Goal: Information Seeking & Learning: Learn about a topic

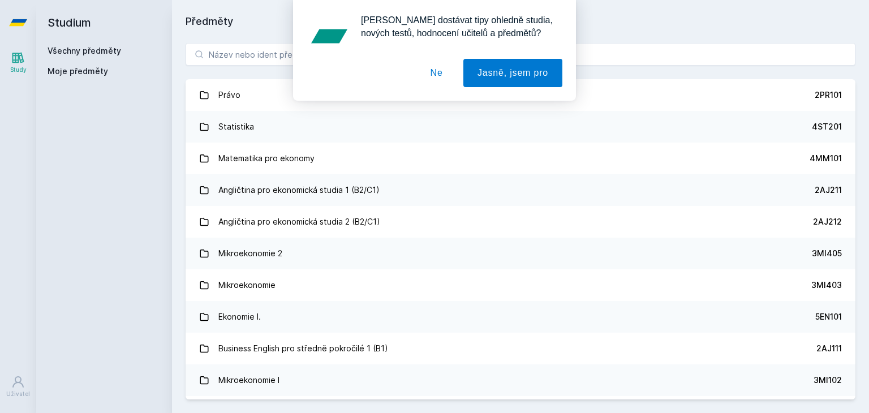
click at [433, 81] on button "Ne" at bounding box center [436, 73] width 41 height 28
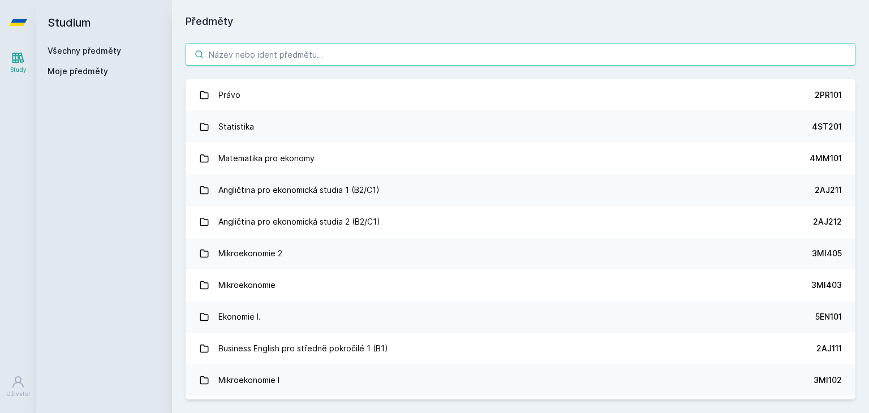
click at [432, 51] on input "search" at bounding box center [520, 54] width 670 height 23
paste input "1FP201"
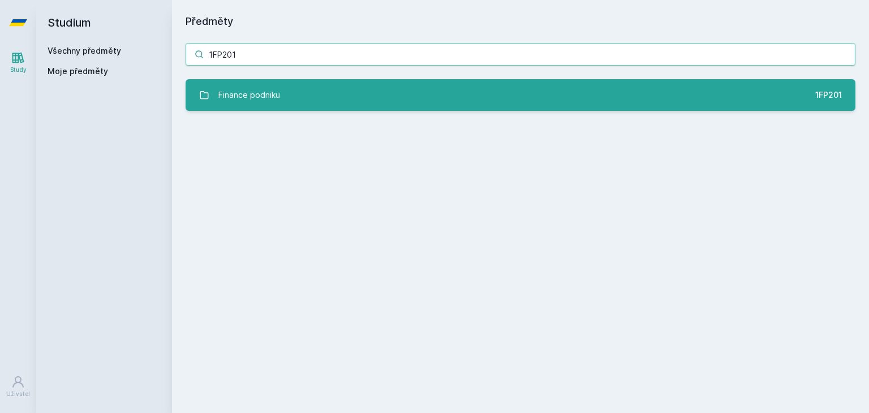
type input "1FP201"
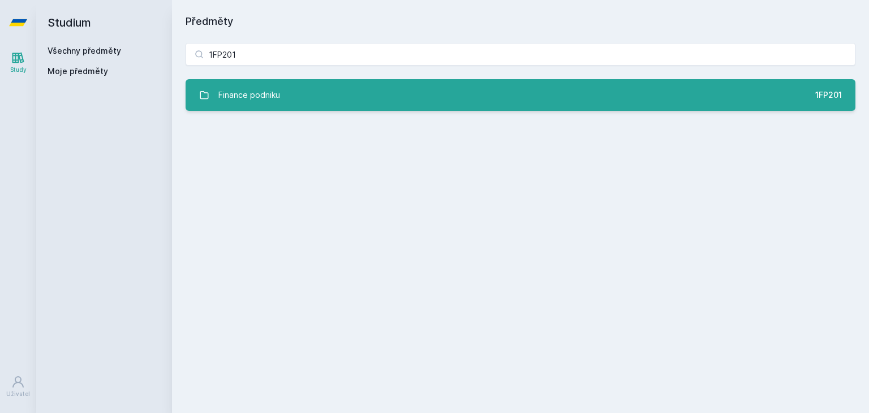
click at [441, 92] on link "Finance podniku 1FP201" at bounding box center [520, 95] width 670 height 32
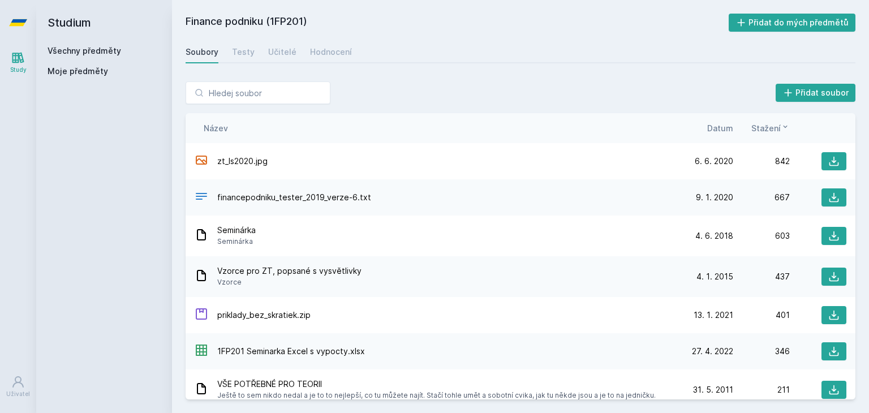
click at [723, 128] on span "Datum" at bounding box center [720, 128] width 26 height 12
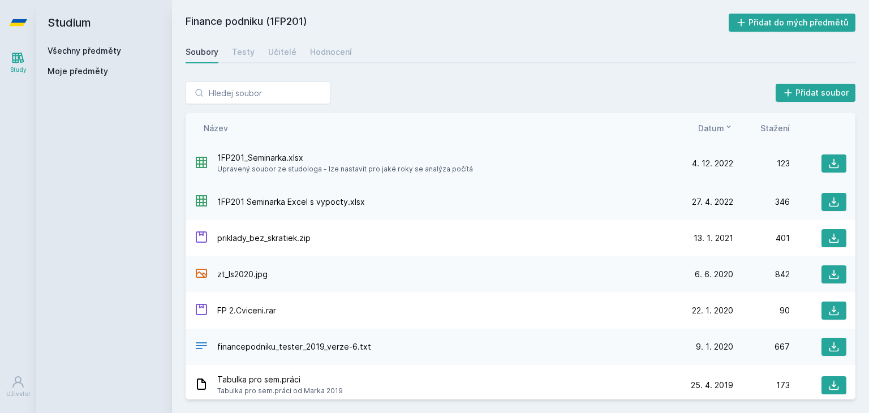
click at [258, 158] on span "1FP201_Seminarka.xlsx" at bounding box center [345, 157] width 256 height 11
click at [271, 203] on span "1FP201 Seminarka Excel s vypocty.xlsx" at bounding box center [291, 201] width 148 height 11
click at [278, 240] on span "priklady_bez_skratiek.zip" at bounding box center [263, 237] width 93 height 11
click at [242, 54] on div "Testy" at bounding box center [243, 51] width 23 height 11
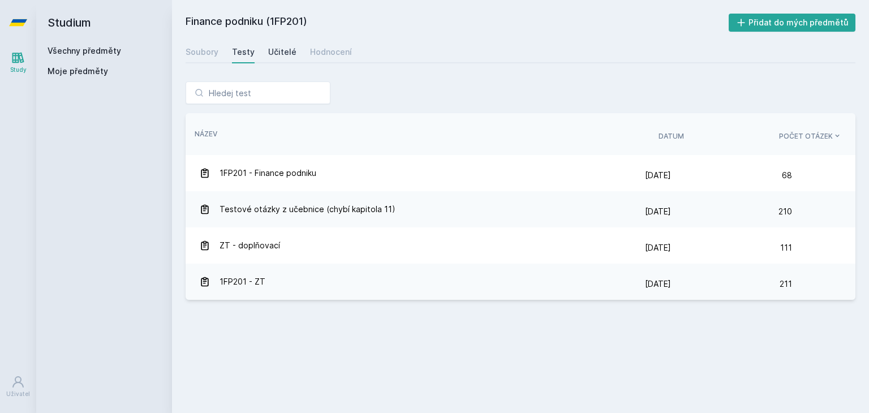
click at [268, 52] on div "Učitelé" at bounding box center [282, 51] width 28 height 11
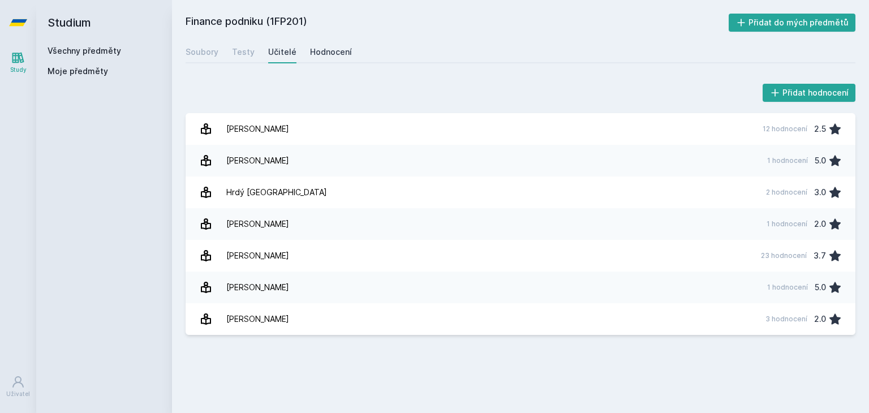
click at [325, 44] on link "Hodnocení" at bounding box center [331, 52] width 42 height 23
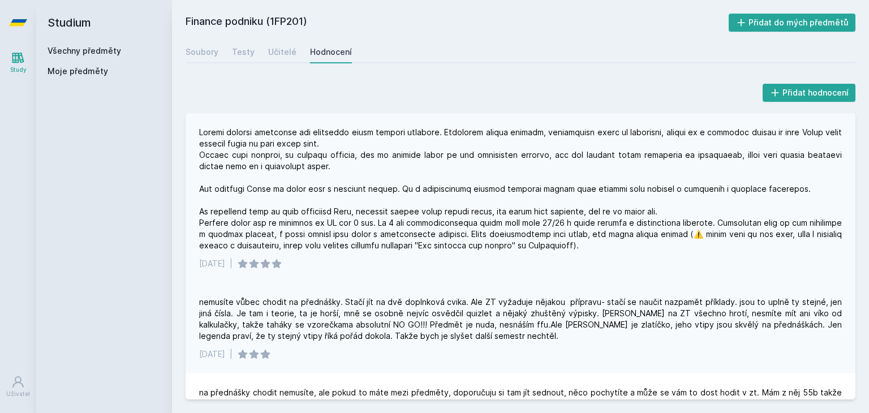
click at [294, 132] on div at bounding box center [520, 189] width 642 height 124
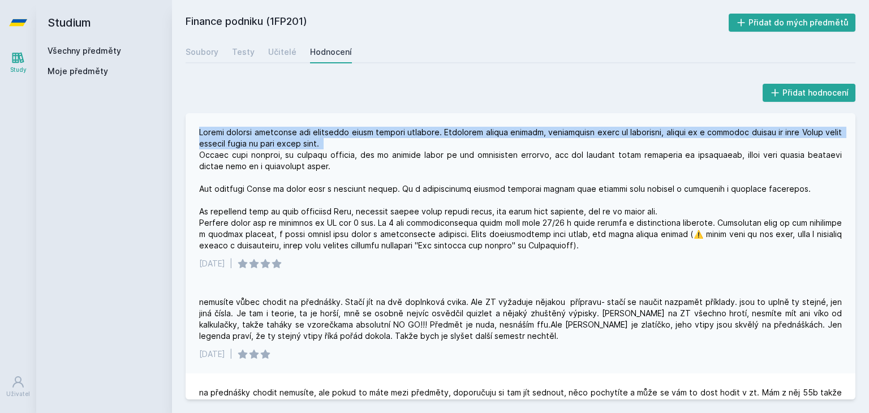
click at [294, 132] on div at bounding box center [520, 189] width 642 height 124
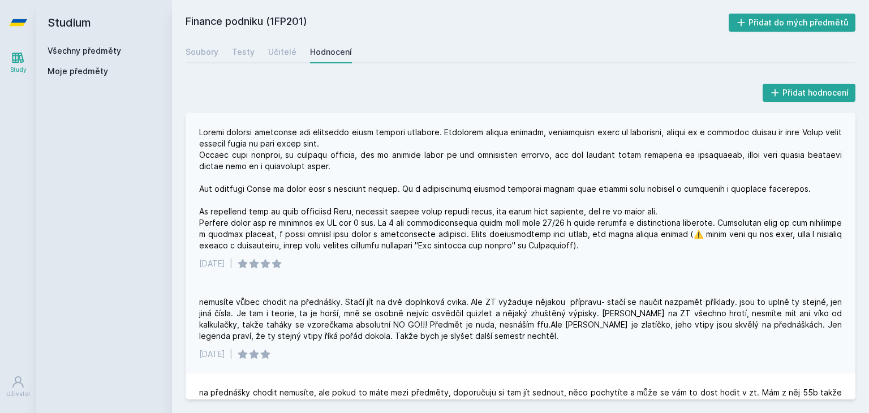
click at [621, 131] on div at bounding box center [520, 189] width 642 height 124
click at [345, 145] on div at bounding box center [520, 189] width 642 height 124
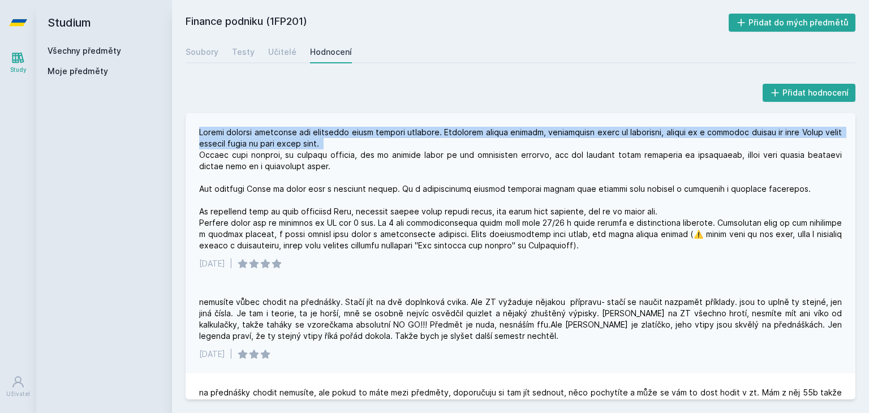
click at [345, 145] on div at bounding box center [520, 189] width 642 height 124
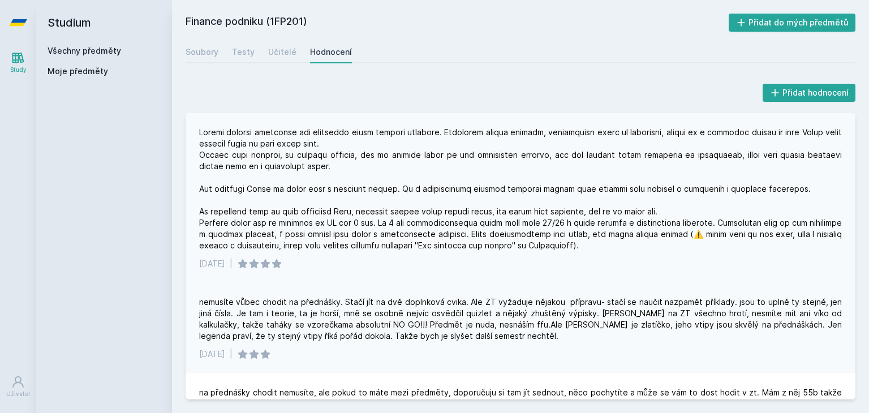
click at [341, 154] on div at bounding box center [520, 189] width 642 height 124
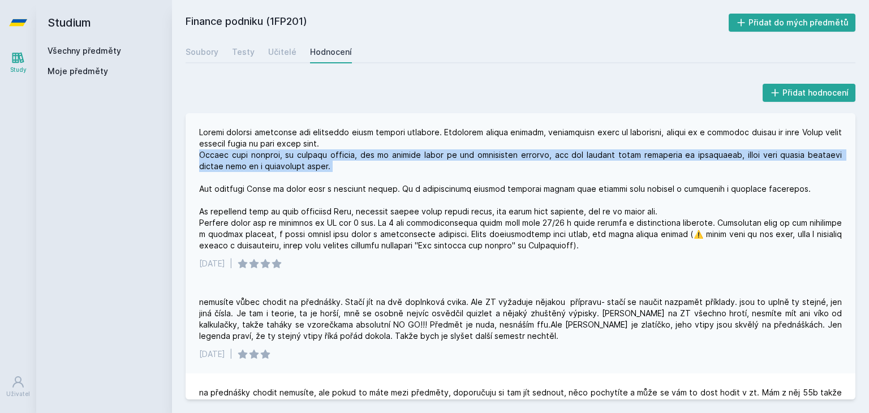
click at [341, 154] on div at bounding box center [520, 189] width 642 height 124
click at [320, 161] on div at bounding box center [520, 189] width 642 height 124
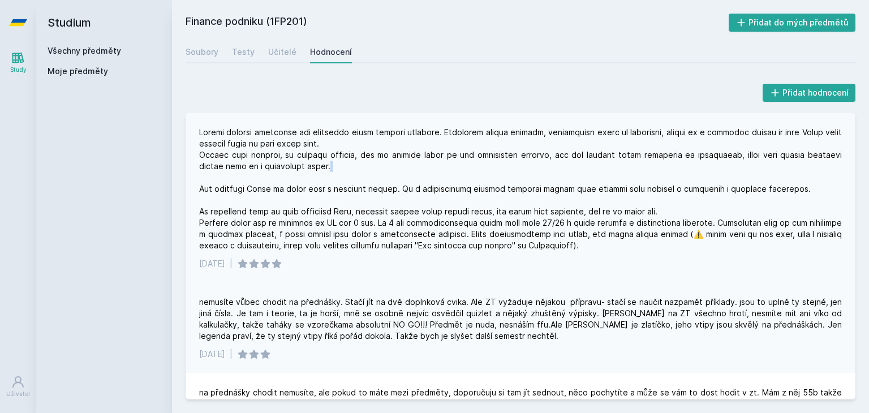
click at [320, 161] on div at bounding box center [520, 189] width 642 height 124
click at [321, 185] on div at bounding box center [520, 189] width 642 height 124
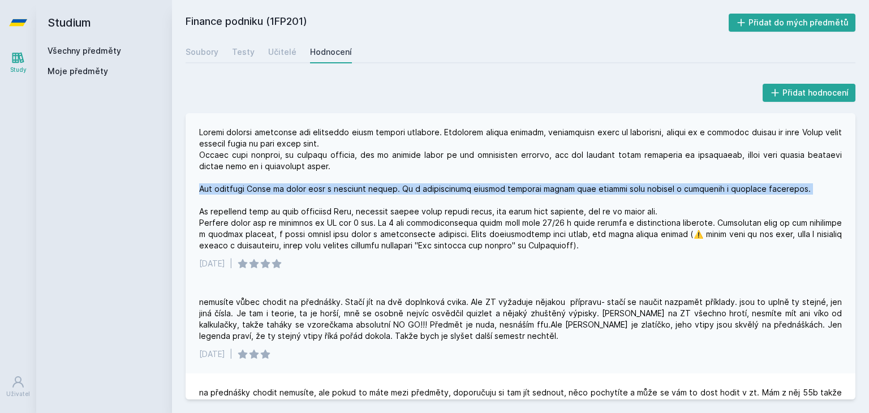
click at [321, 185] on div at bounding box center [520, 189] width 642 height 124
click at [326, 205] on div at bounding box center [520, 189] width 642 height 124
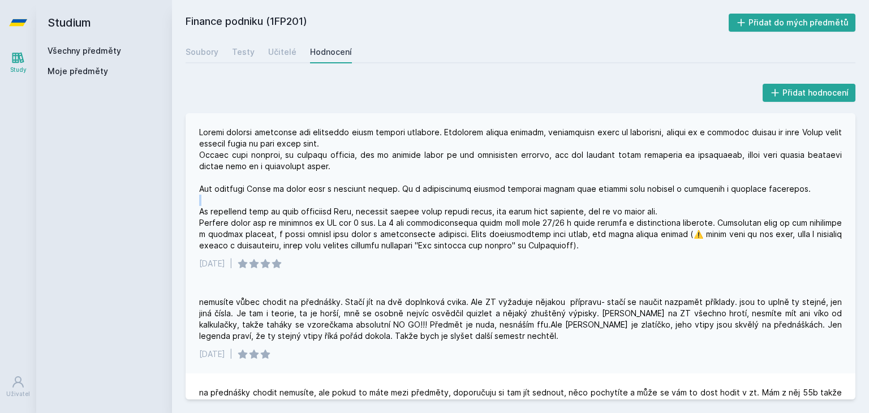
click at [326, 205] on div at bounding box center [520, 189] width 642 height 124
click at [325, 211] on div at bounding box center [520, 189] width 642 height 124
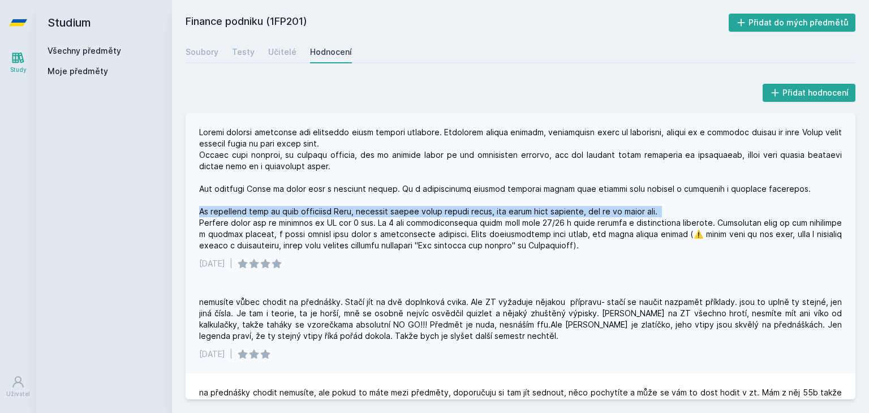
click at [325, 211] on div at bounding box center [520, 189] width 642 height 124
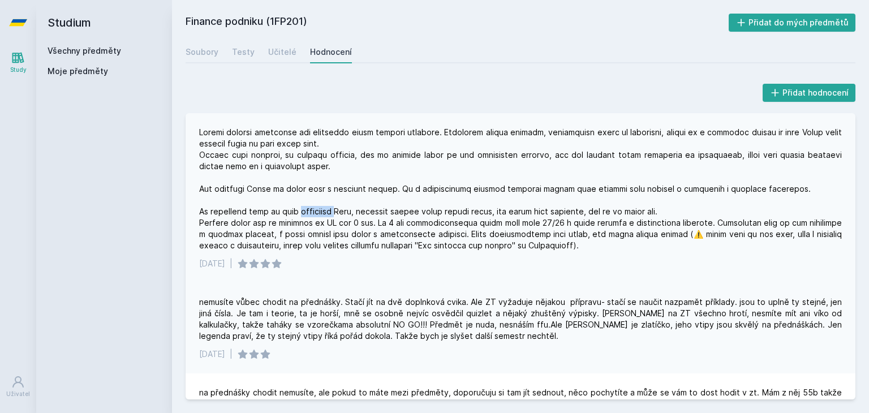
click at [325, 211] on div at bounding box center [520, 189] width 642 height 124
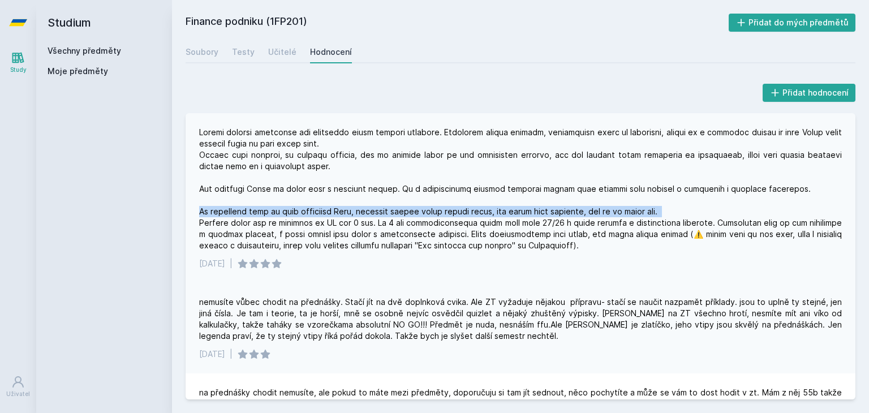
click at [325, 211] on div at bounding box center [520, 189] width 642 height 124
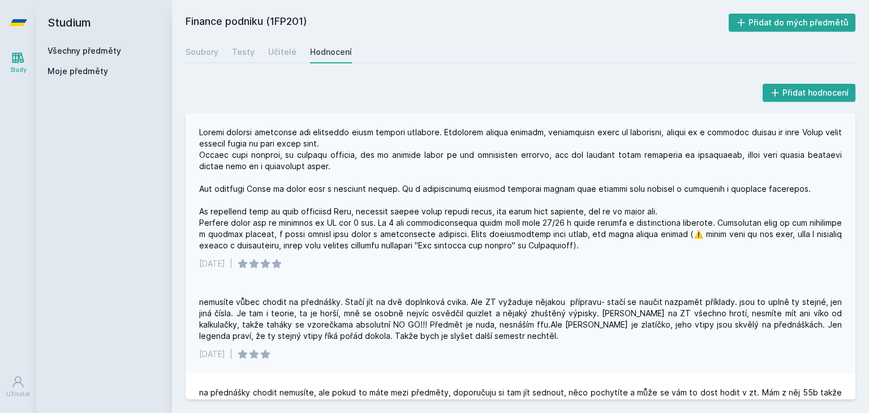
click at [314, 227] on div at bounding box center [520, 189] width 642 height 124
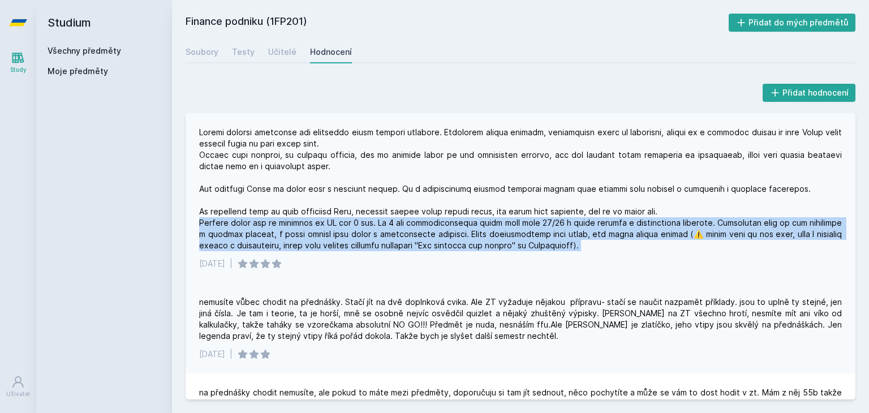
click at [314, 227] on div at bounding box center [520, 189] width 642 height 124
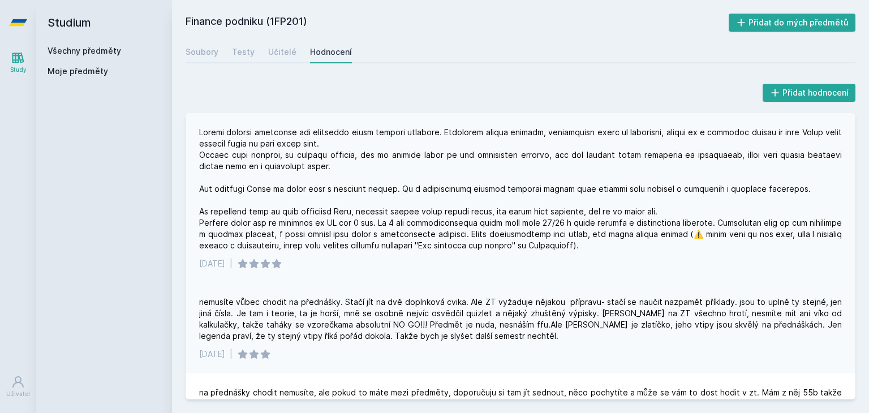
click at [309, 222] on div at bounding box center [520, 189] width 642 height 124
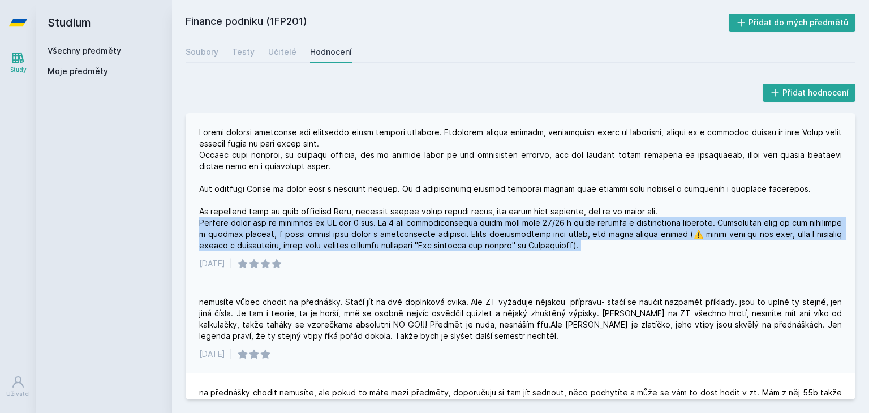
click at [309, 222] on div at bounding box center [520, 189] width 642 height 124
click at [581, 220] on div at bounding box center [520, 189] width 642 height 124
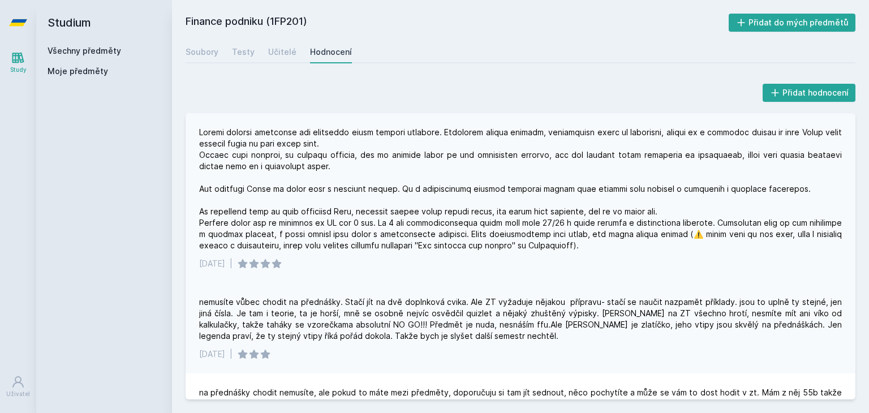
click at [581, 220] on div at bounding box center [520, 189] width 642 height 124
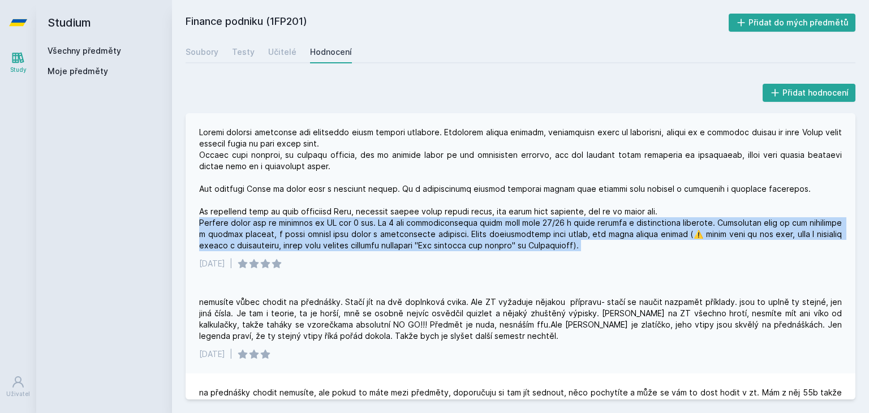
click at [581, 220] on div at bounding box center [520, 189] width 642 height 124
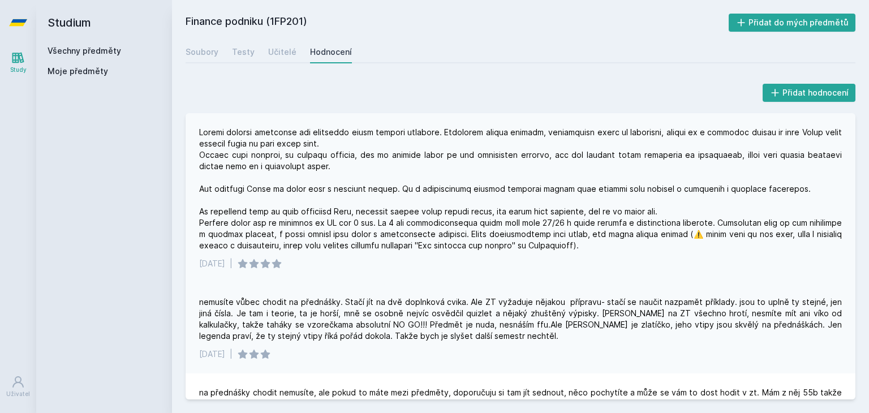
click at [373, 232] on div at bounding box center [520, 189] width 642 height 124
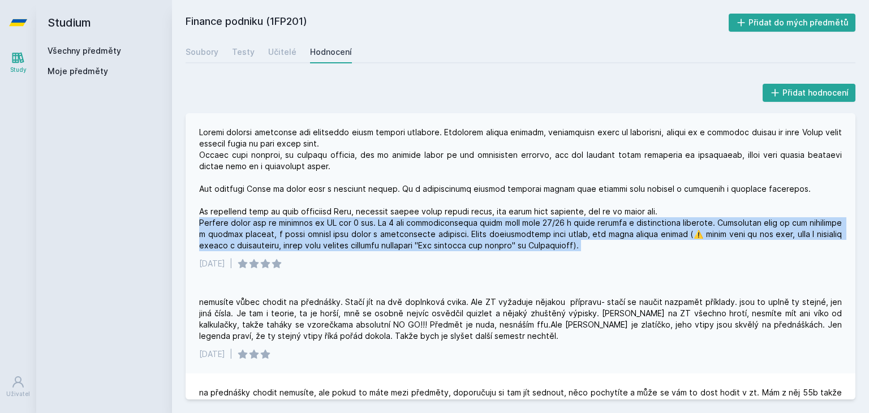
click at [373, 232] on div at bounding box center [520, 189] width 642 height 124
click at [520, 238] on div at bounding box center [520, 189] width 642 height 124
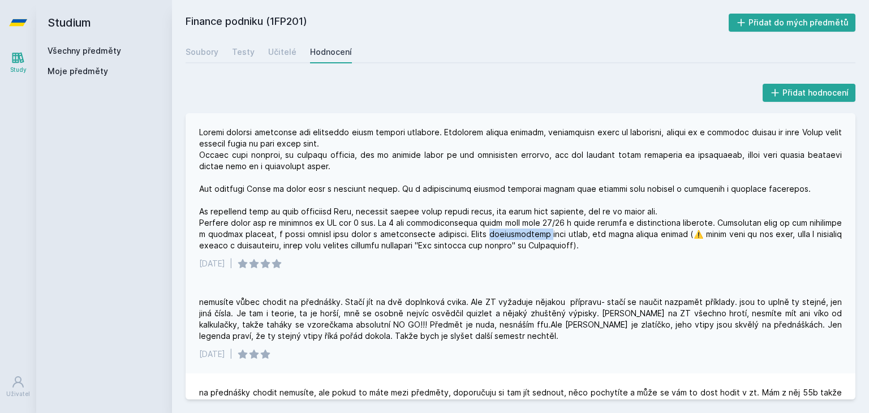
click at [520, 238] on div at bounding box center [520, 189] width 642 height 124
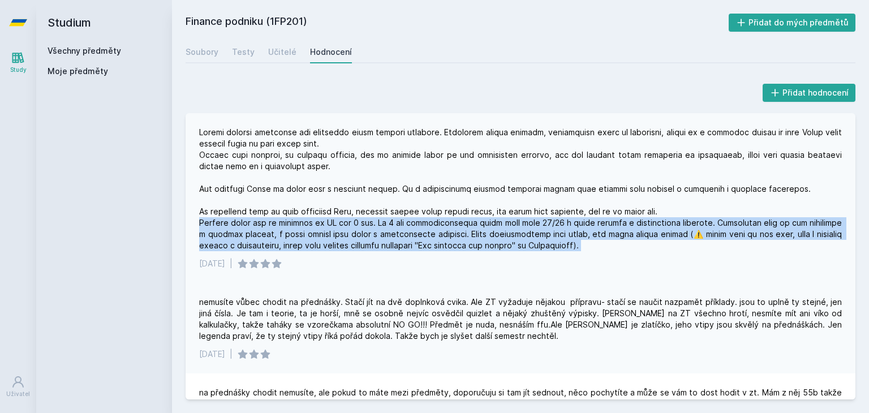
click at [520, 238] on div at bounding box center [520, 189] width 642 height 124
click at [601, 243] on div at bounding box center [520, 189] width 642 height 124
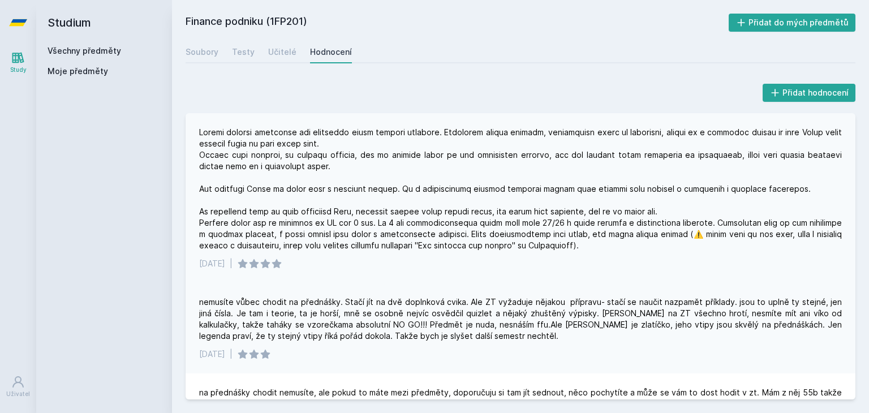
click at [515, 248] on div at bounding box center [520, 189] width 642 height 124
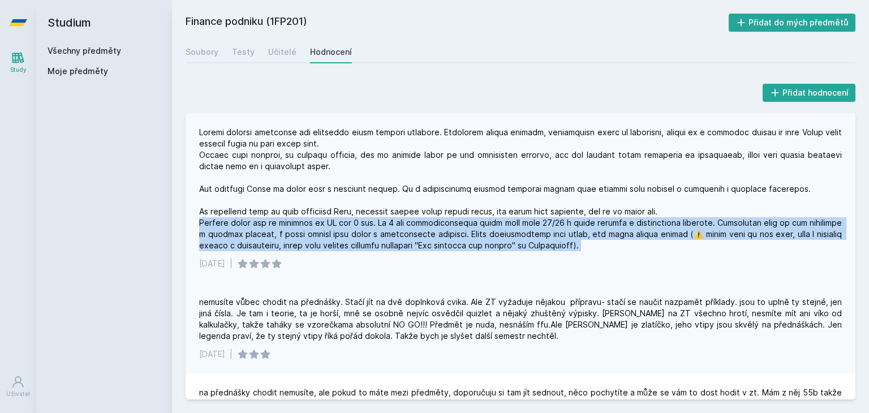
click at [515, 248] on div at bounding box center [520, 189] width 642 height 124
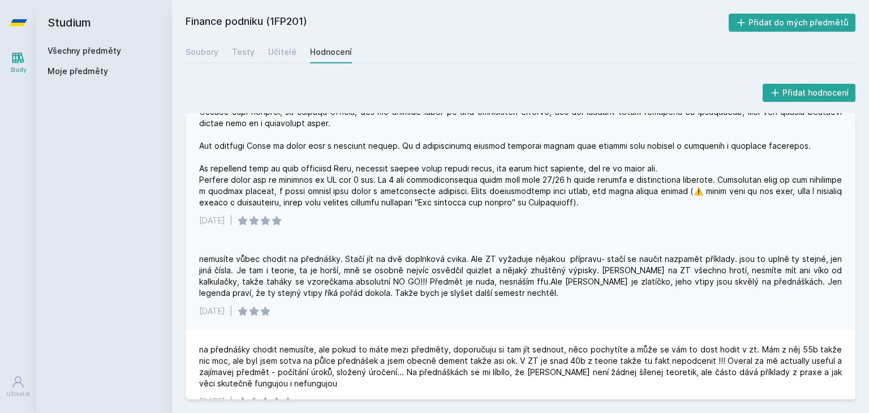
scroll to position [43, 0]
click at [486, 259] on div "nemusíte vůbec chodit na přednášky. Stačí jít na dvě doplnková cvika. Ale ZT vy…" at bounding box center [520, 275] width 642 height 45
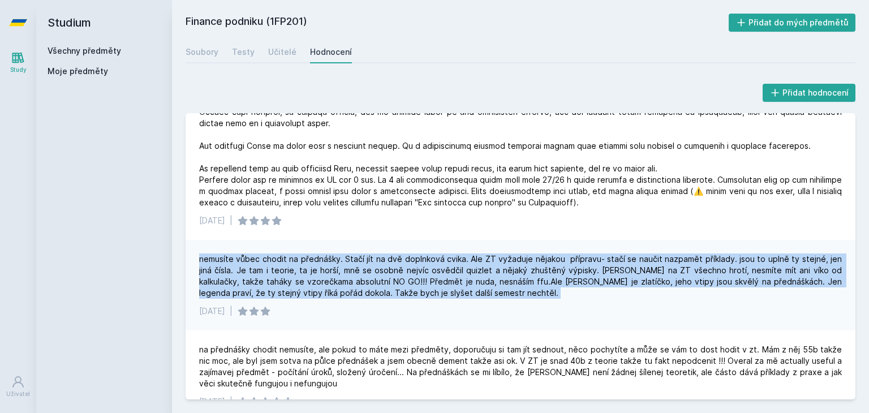
click at [486, 259] on div "nemusíte vůbec chodit na přednášky. Stačí jít na dvě doplnková cvika. Ale ZT vy…" at bounding box center [520, 275] width 642 height 45
click at [470, 274] on div "nemusíte vůbec chodit na přednášky. Stačí jít na dvě doplnková cvika. Ale ZT vy…" at bounding box center [520, 275] width 642 height 45
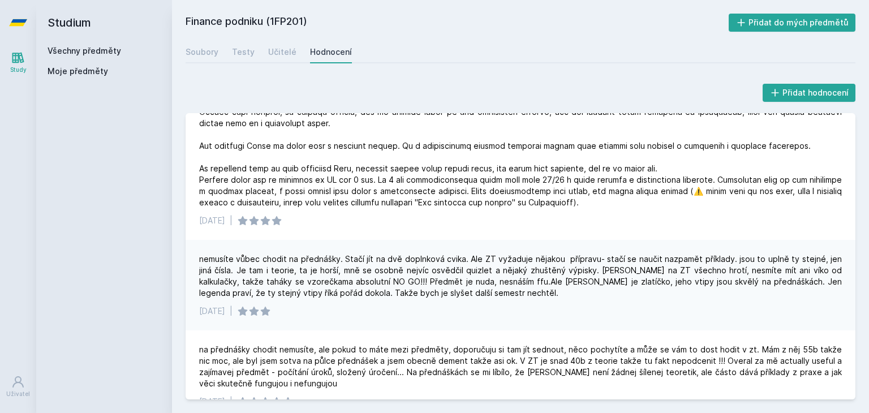
click at [307, 274] on div "nemusíte vůbec chodit na přednášky. Stačí jít na dvě doplnková cvika. Ale ZT vy…" at bounding box center [520, 275] width 642 height 45
click at [339, 268] on div "nemusíte vůbec chodit na přednášky. Stačí jít na dvě doplnková cvika. Ale ZT vy…" at bounding box center [520, 275] width 642 height 45
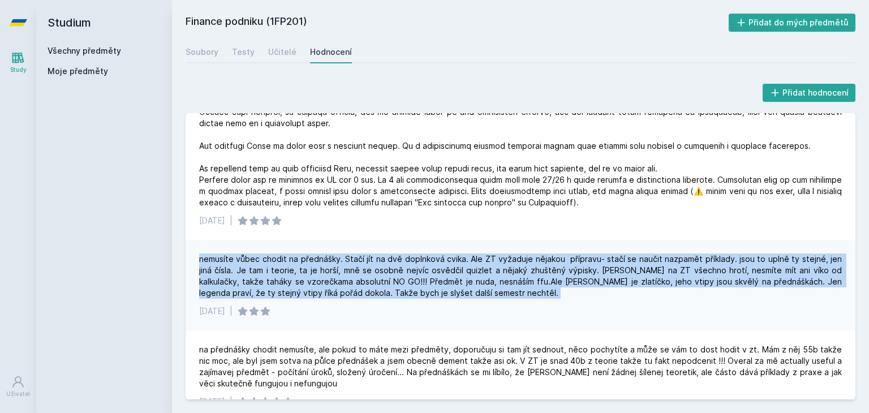
click at [339, 268] on div "nemusíte vůbec chodit na přednášky. Stačí jít na dvě doplnková cvika. Ale ZT vy…" at bounding box center [520, 275] width 642 height 45
click at [495, 262] on div "nemusíte vůbec chodit na přednášky. Stačí jít na dvě doplnková cvika. Ale ZT vy…" at bounding box center [520, 275] width 642 height 45
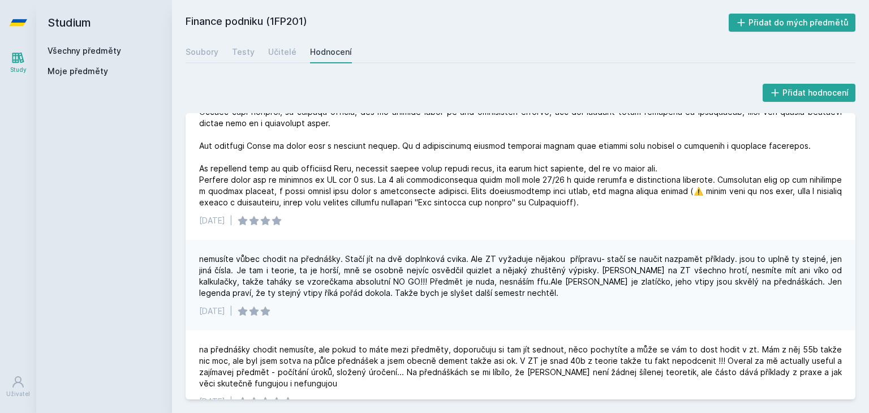
click at [429, 283] on div "nemusíte vůbec chodit na přednášky. Stačí jít na dvě doplnková cvika. Ale ZT vy…" at bounding box center [520, 275] width 642 height 45
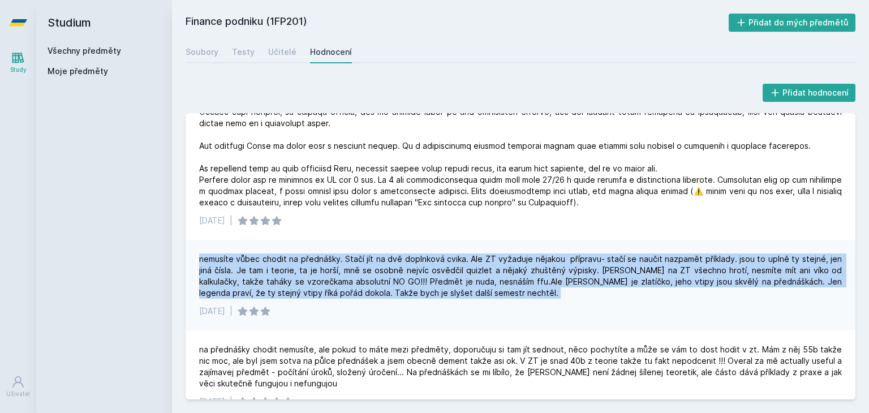
click at [429, 283] on div "nemusíte vůbec chodit na přednášky. Stačí jít na dvě doplnková cvika. Ale ZT vy…" at bounding box center [520, 275] width 642 height 45
click at [481, 258] on div "nemusíte vůbec chodit na přednášky. Stačí jít na dvě doplnková cvika. Ale ZT vy…" at bounding box center [520, 275] width 642 height 45
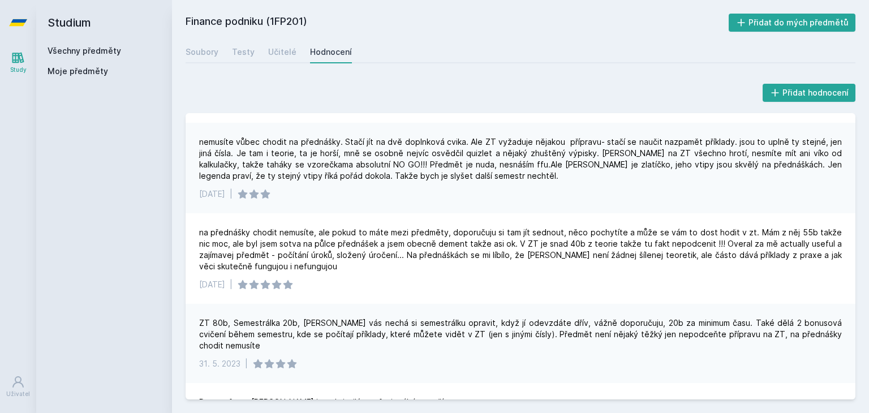
scroll to position [162, 0]
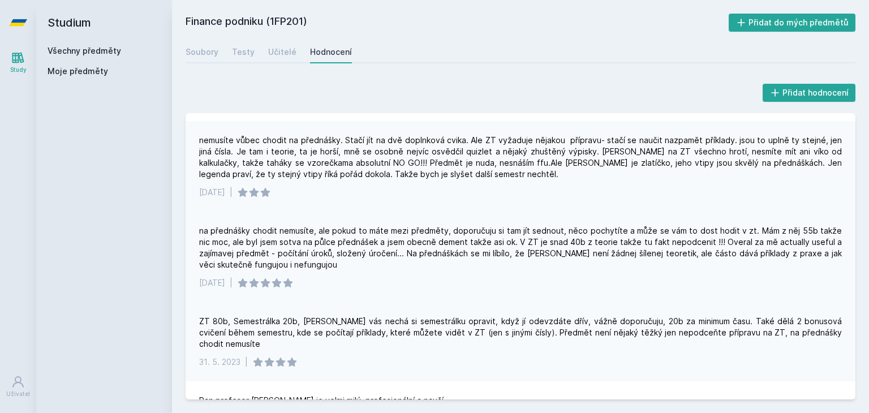
click at [458, 238] on div "na přednášky chodit nemusíte, ale pokud to máte mezi předměty, doporučuju si ta…" at bounding box center [520, 247] width 642 height 45
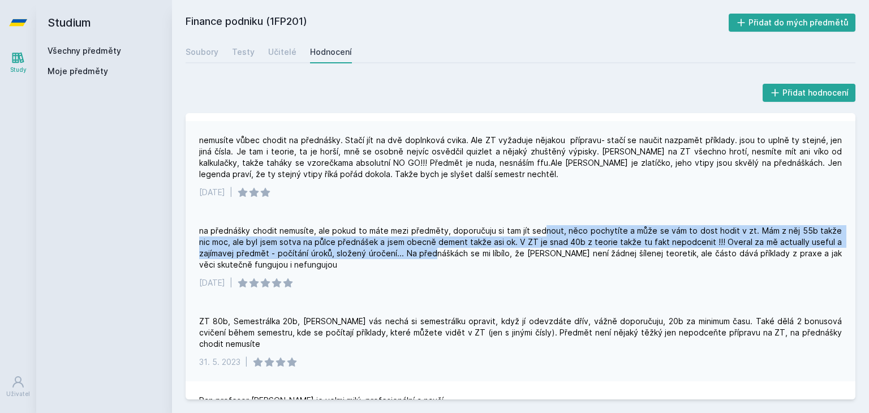
drag, startPoint x: 540, startPoint y: 235, endPoint x: 439, endPoint y: 247, distance: 101.4
click at [439, 247] on div "na přednášky chodit nemusíte, ale pokud to máte mezi předměty, doporučuju si ta…" at bounding box center [520, 247] width 642 height 45
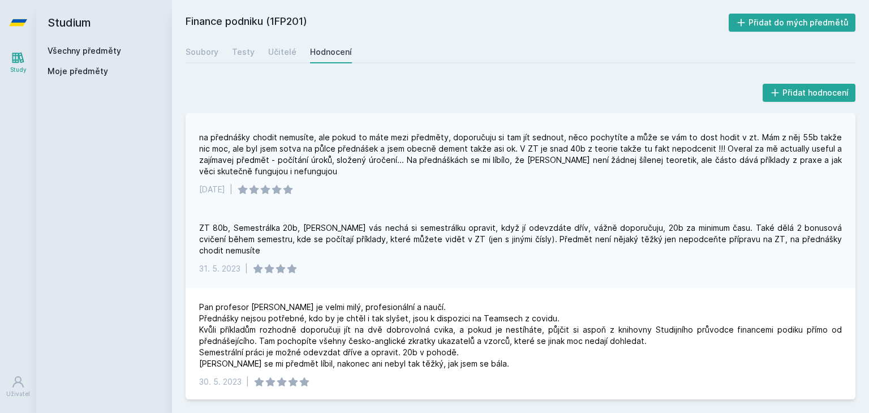
scroll to position [256, 0]
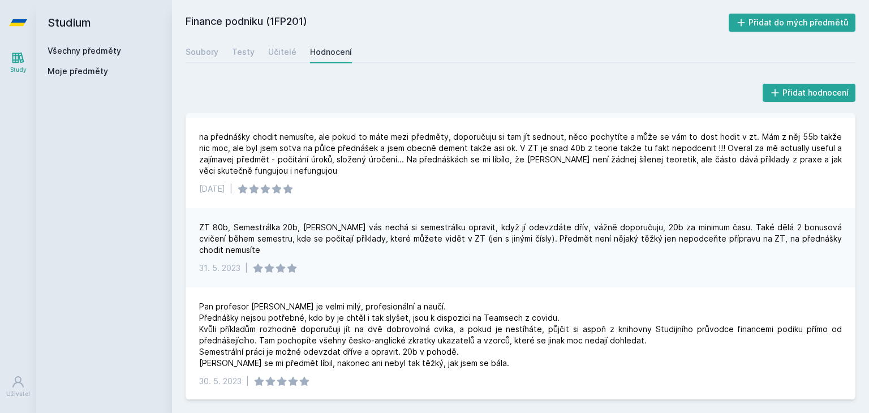
click at [366, 229] on div "ZT 80b, Semestrálka 20b, [PERSON_NAME] vás nechá si semestrálku opravit, když j…" at bounding box center [520, 239] width 642 height 34
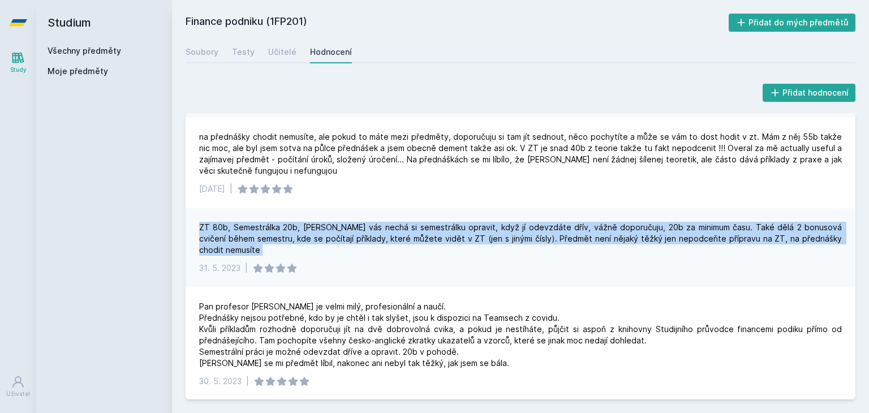
click at [366, 229] on div "ZT 80b, Semestrálka 20b, [PERSON_NAME] vás nechá si semestrálku opravit, když j…" at bounding box center [520, 239] width 642 height 34
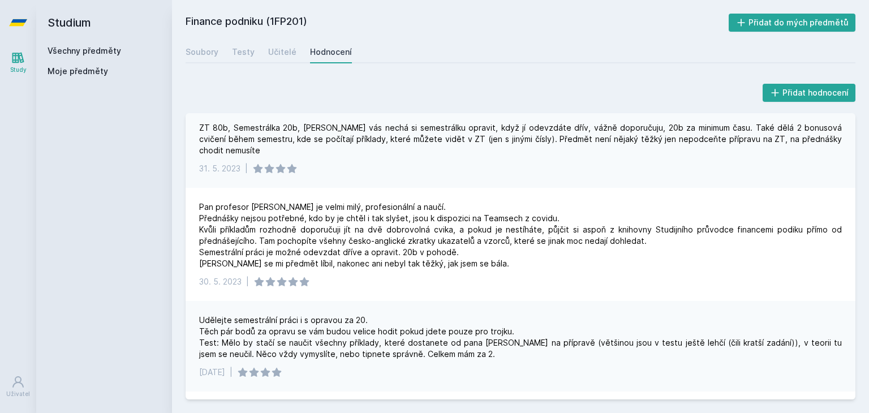
scroll to position [356, 0]
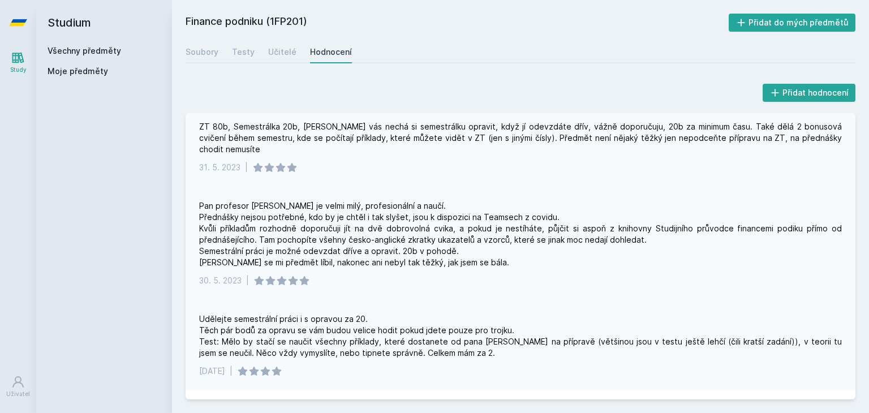
click at [374, 213] on div "Pan profesor [PERSON_NAME] je velmi milý, profesionální a naučí. Přednášky nejs…" at bounding box center [520, 234] width 642 height 68
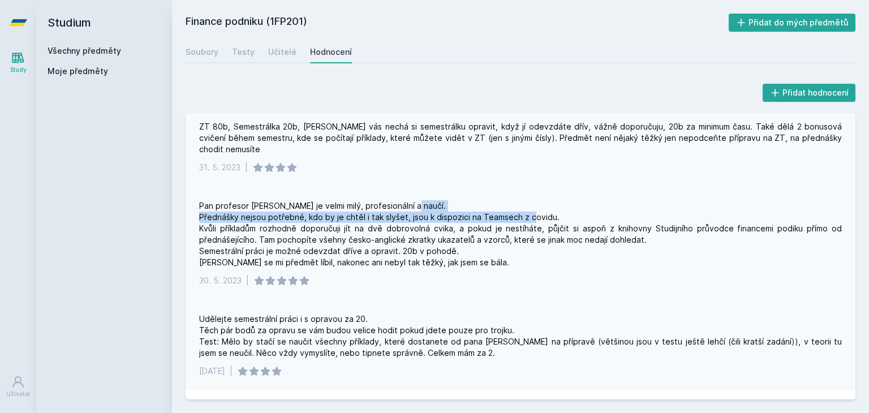
click at [374, 213] on div "Pan profesor [PERSON_NAME] je velmi milý, profesionální a naučí. Přednášky nejs…" at bounding box center [520, 234] width 642 height 68
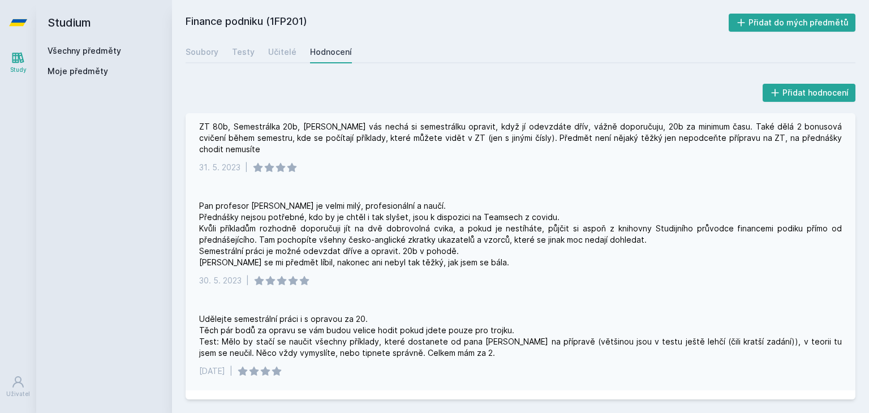
click at [376, 228] on div "Pan profesor [PERSON_NAME] je velmi milý, profesionální a naučí. Přednášky nejs…" at bounding box center [520, 234] width 642 height 68
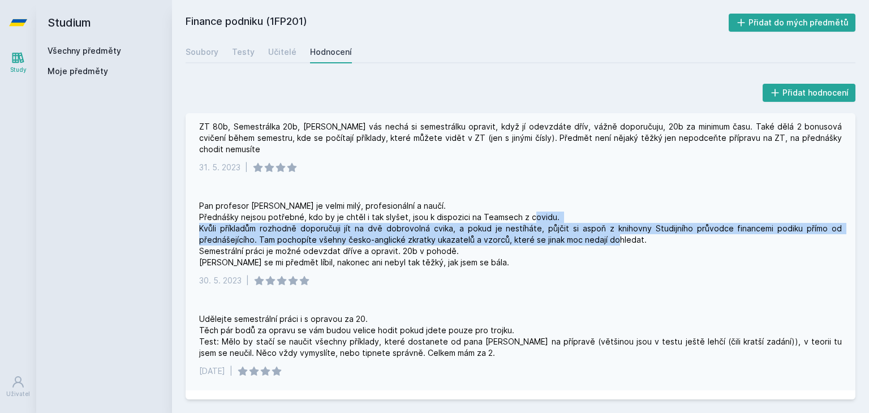
click at [376, 228] on div "Pan profesor [PERSON_NAME] je velmi milý, profesionální a naučí. Přednášky nejs…" at bounding box center [520, 234] width 642 height 68
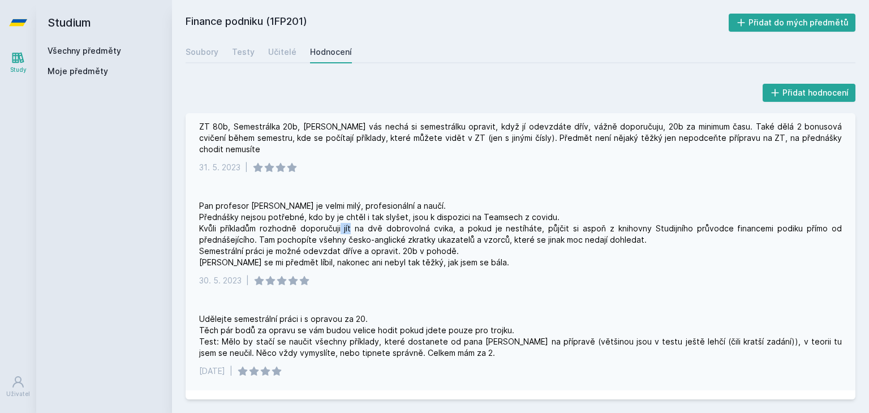
click at [376, 228] on div "Pan profesor [PERSON_NAME] je velmi milý, profesionální a naučí. Přednášky nejs…" at bounding box center [520, 234] width 642 height 68
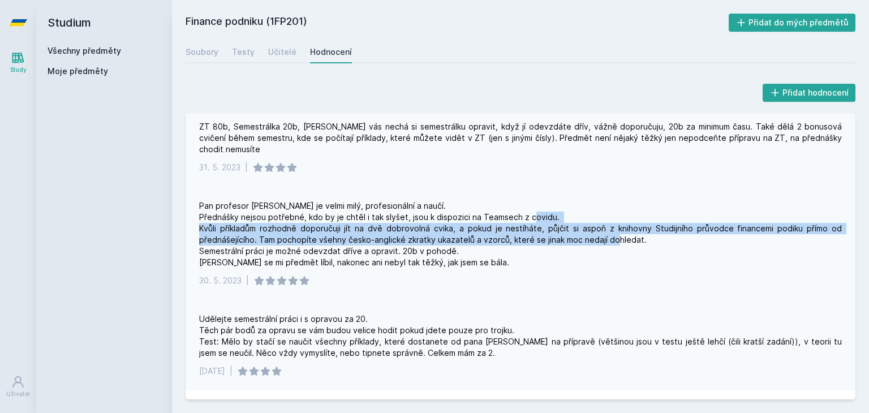
click at [376, 228] on div "Pan profesor [PERSON_NAME] je velmi milý, profesionální a naučí. Přednášky nejs…" at bounding box center [520, 234] width 642 height 68
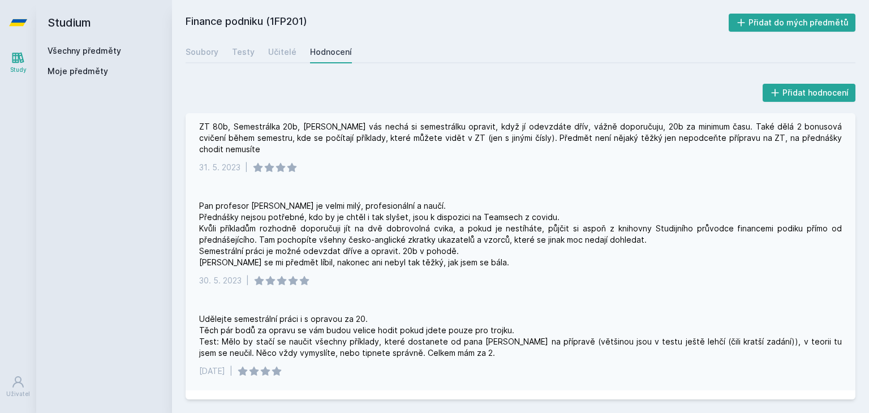
click at [360, 251] on div "Pan profesor [PERSON_NAME] je velmi milý, profesionální a naučí. Přednášky nejs…" at bounding box center [520, 234] width 642 height 68
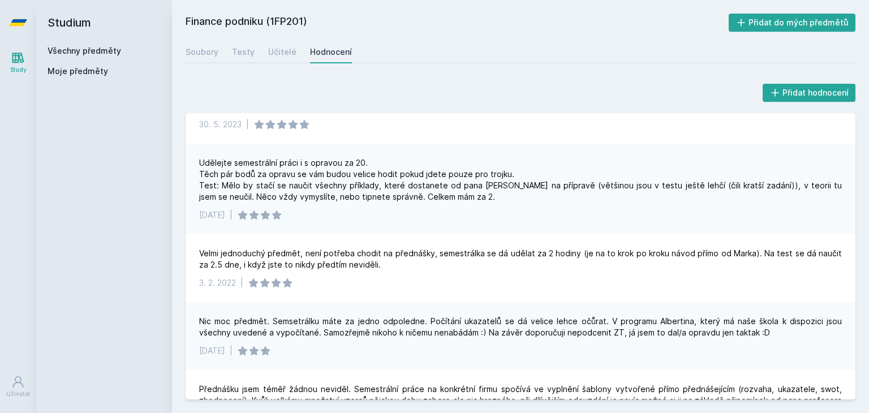
scroll to position [0, 0]
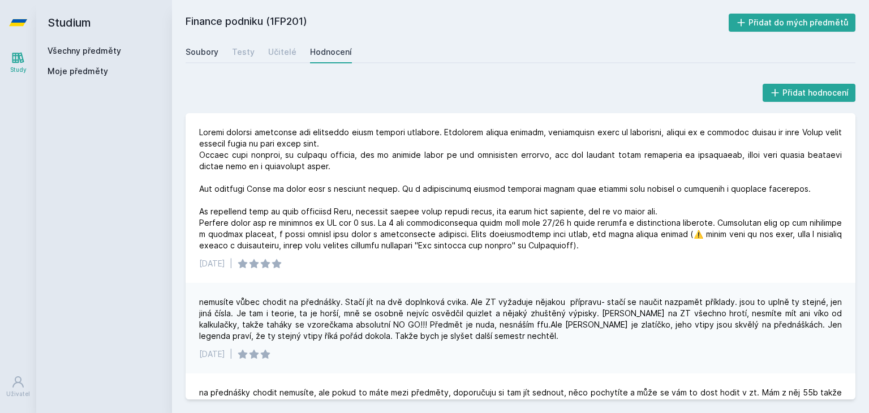
click at [201, 51] on div "Soubory" at bounding box center [201, 51] width 33 height 11
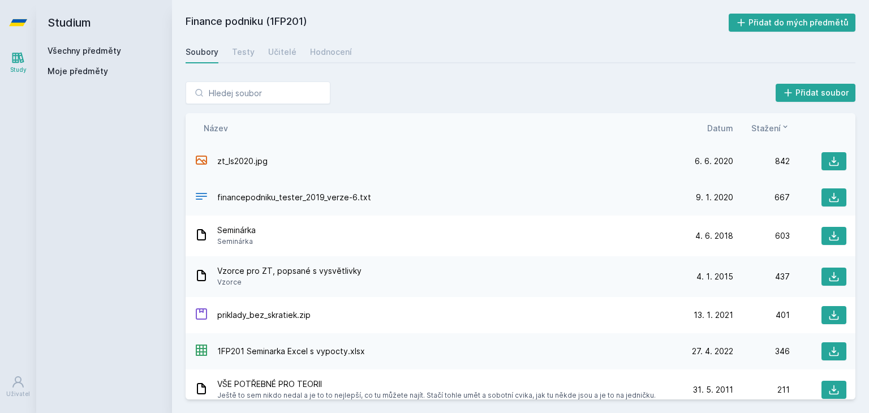
click at [235, 161] on span "zt_ls2020.jpg" at bounding box center [242, 161] width 50 height 11
click at [102, 278] on div "Studium Všechny předměty Moje předměty" at bounding box center [104, 206] width 136 height 413
